Goal: Information Seeking & Learning: Learn about a topic

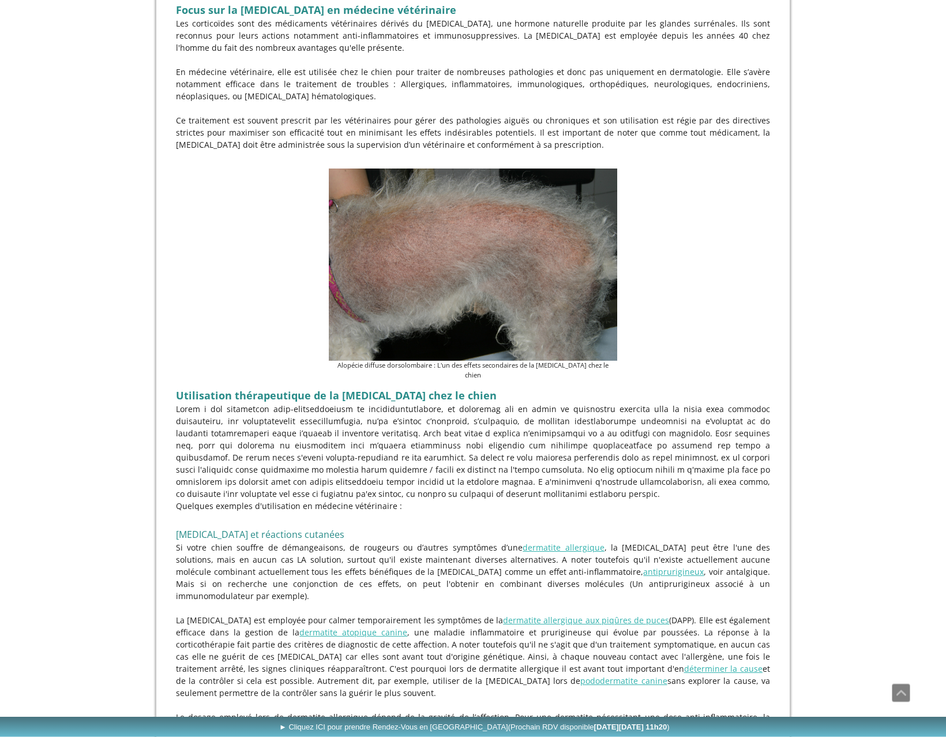
scroll to position [729, 0]
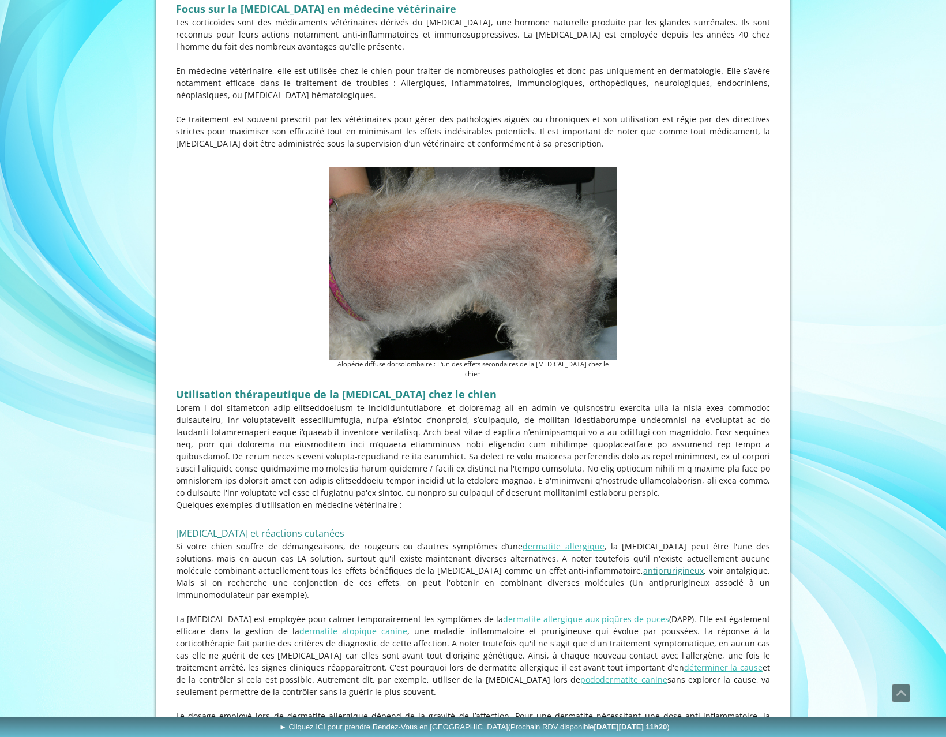
click at [644, 565] on link "antiprurigineux" at bounding box center [674, 570] width 61 height 11
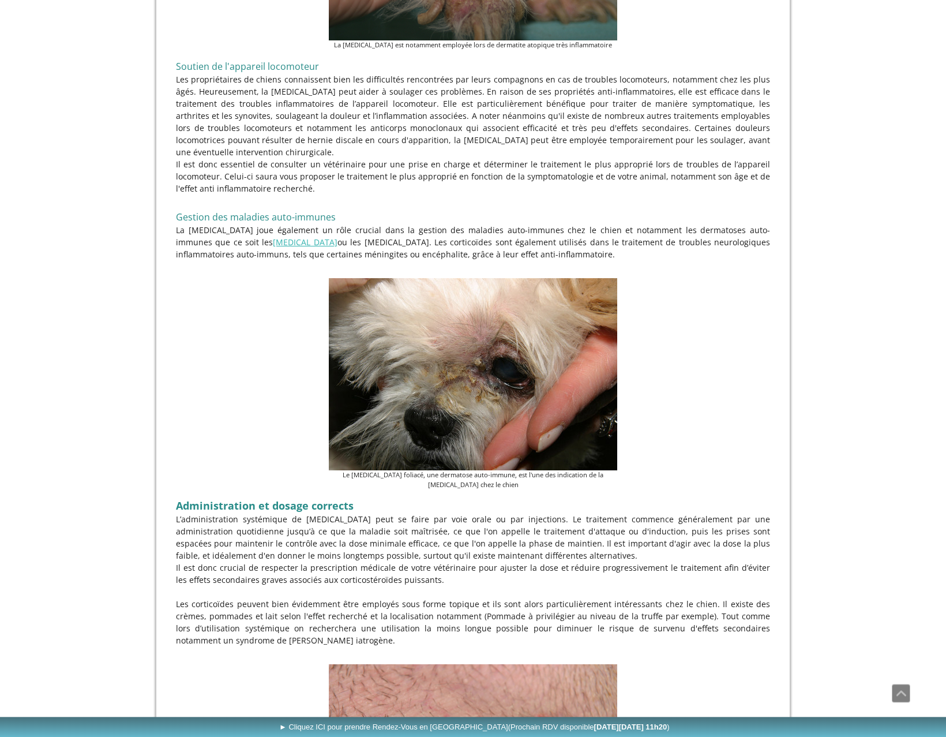
scroll to position [1634, 0]
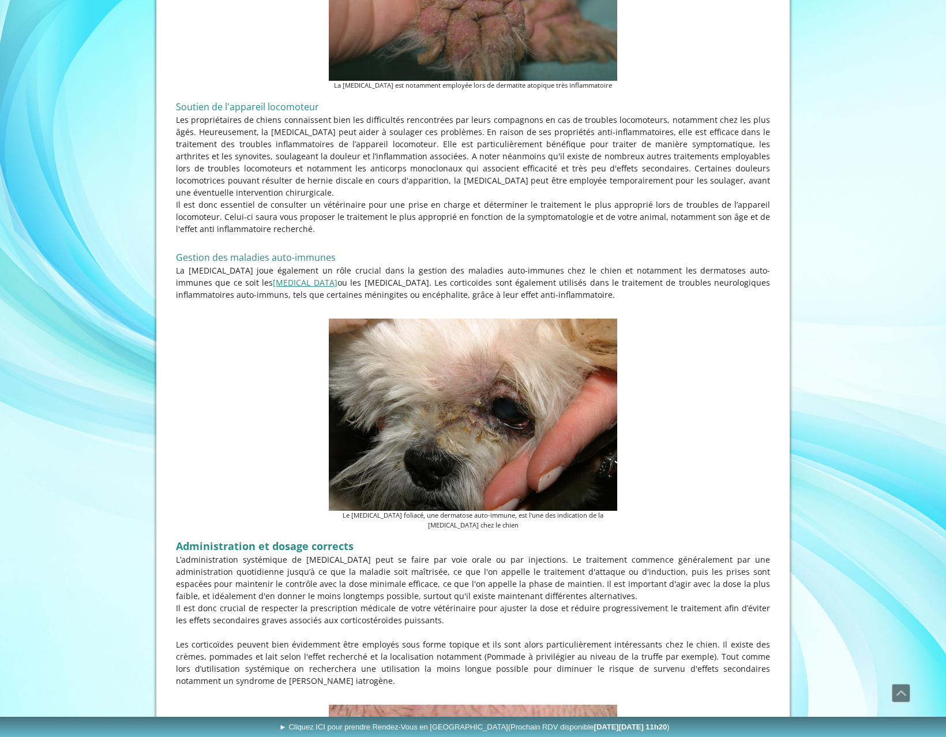
click at [273, 277] on link "[MEDICAL_DATA]" at bounding box center [305, 282] width 65 height 11
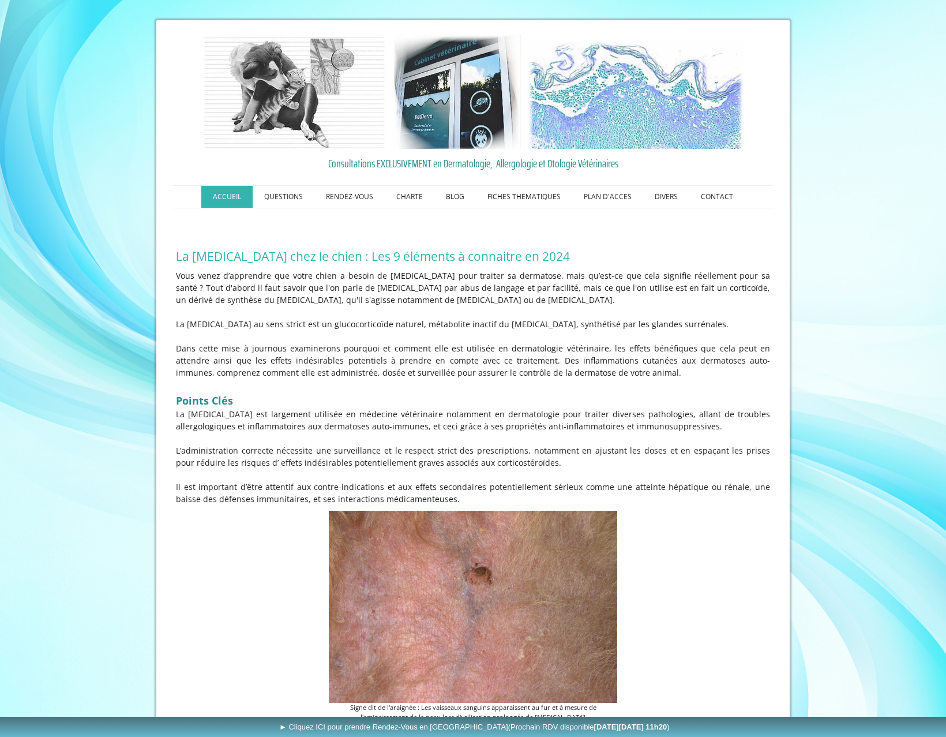
click at [238, 194] on link "ACCUEIL" at bounding box center [226, 197] width 51 height 22
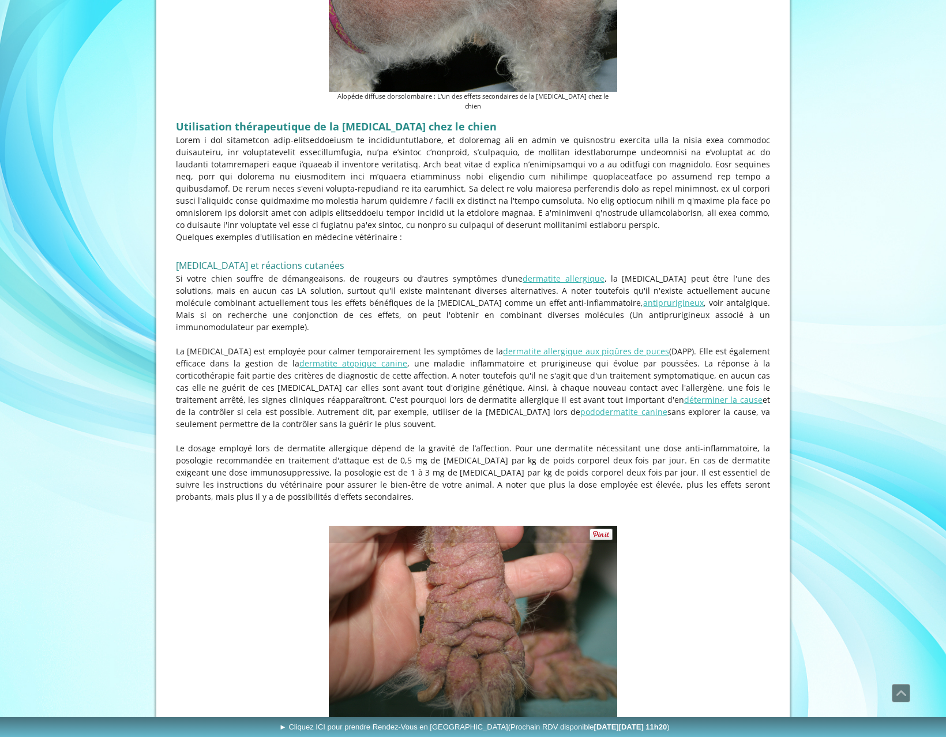
scroll to position [1007, 0]
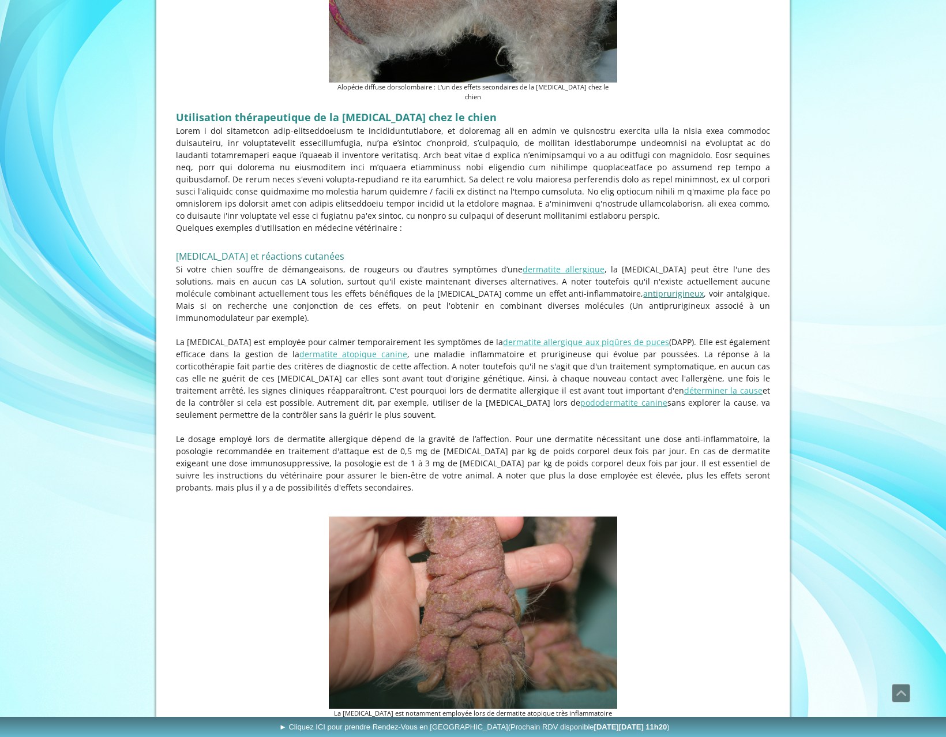
click at [644, 293] on link "antiprurigineux" at bounding box center [674, 293] width 61 height 11
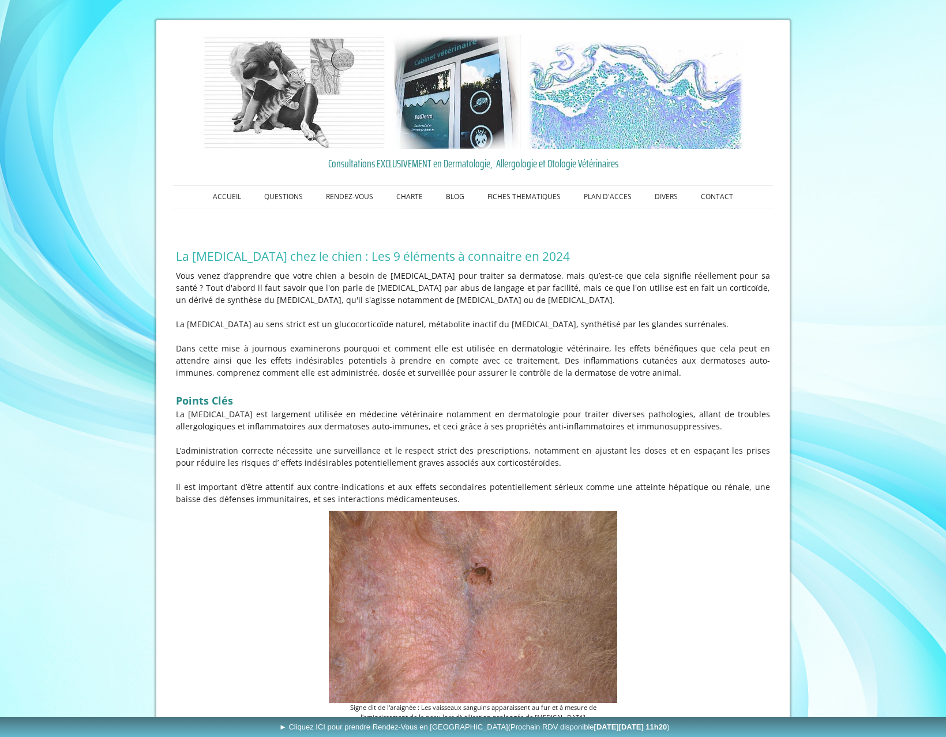
scroll to position [1007, 0]
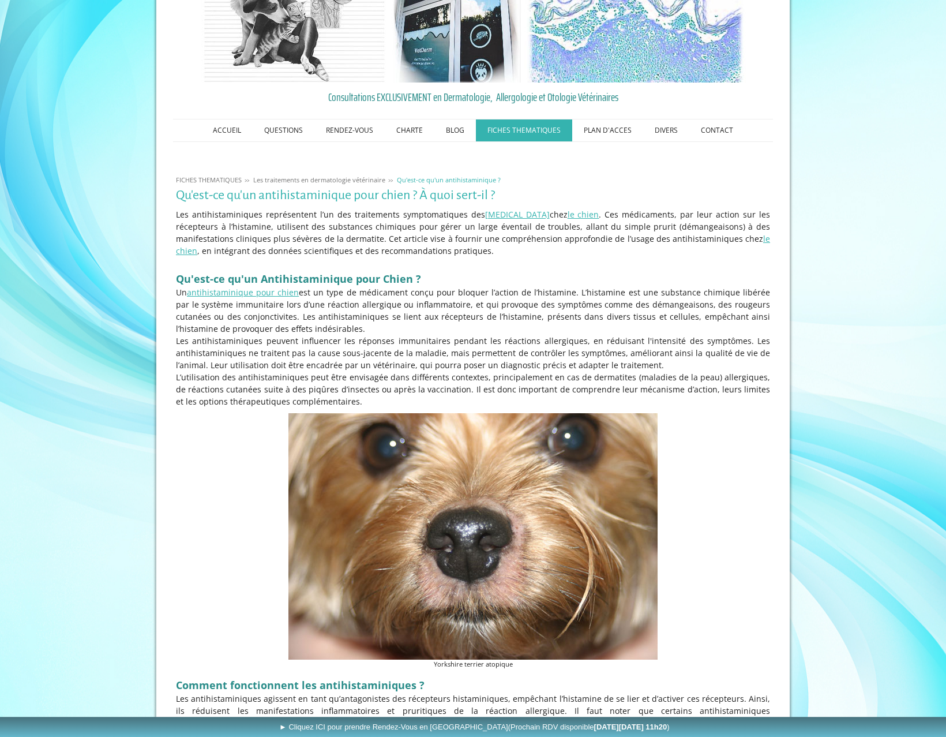
scroll to position [74, 0]
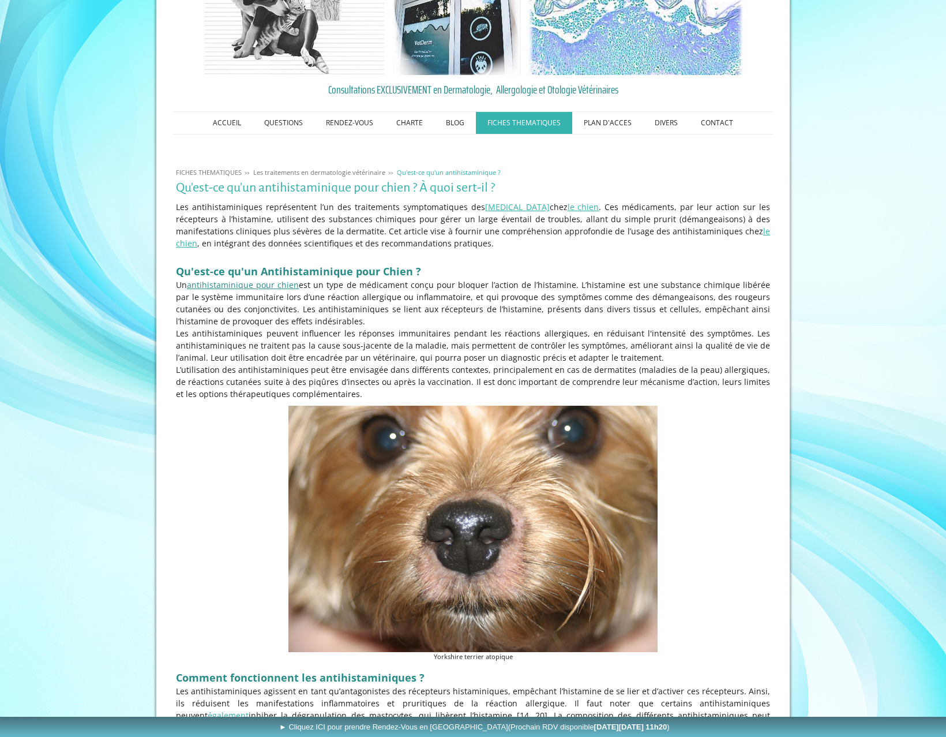
click at [218, 284] on link "antihistaminique pour chien" at bounding box center [243, 284] width 112 height 11
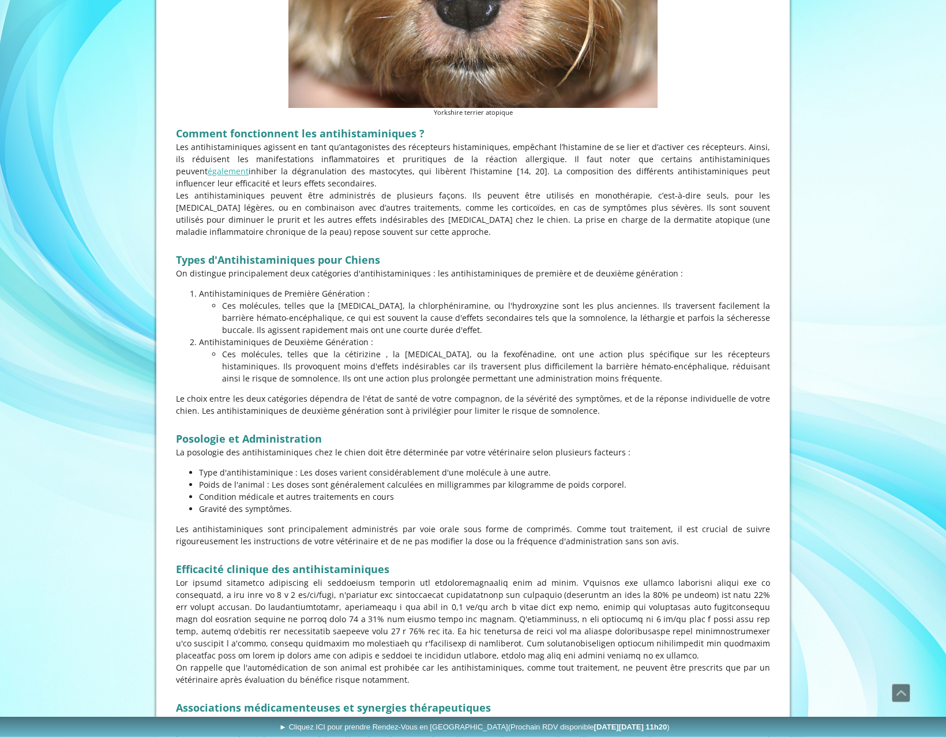
scroll to position [711, 0]
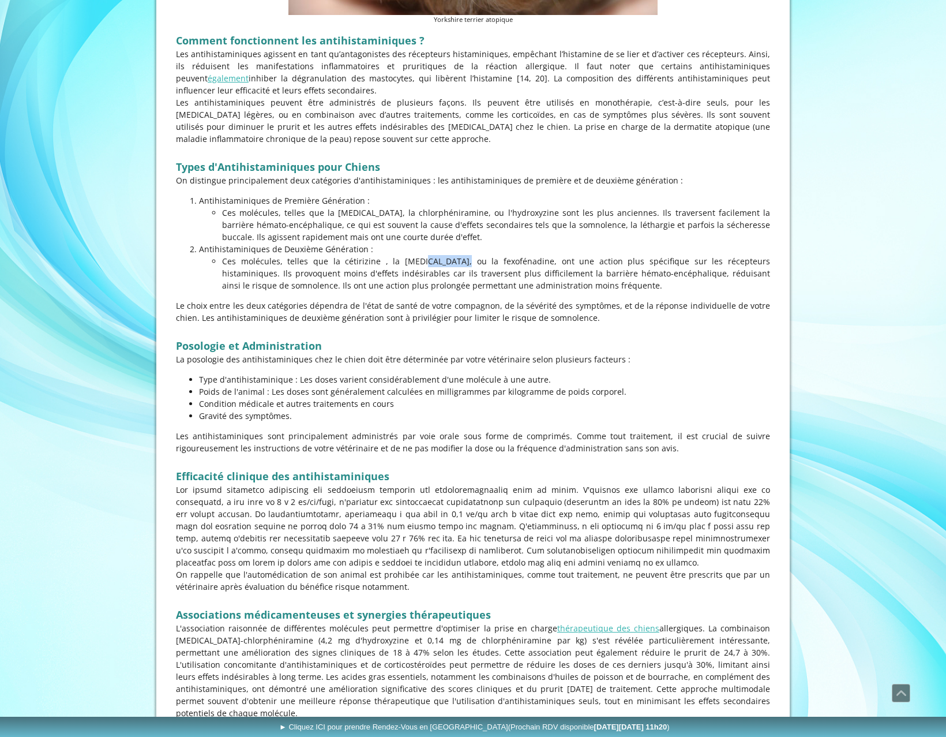
drag, startPoint x: 369, startPoint y: 262, endPoint x: 339, endPoint y: 263, distance: 29.5
click at [334, 261] on p "Ces molécules, telles que la cétirizine , la loratadine, ou la fexofénadine, on…" at bounding box center [496, 273] width 548 height 36
copy p "cétirizine"
